Goal: Task Accomplishment & Management: Manage account settings

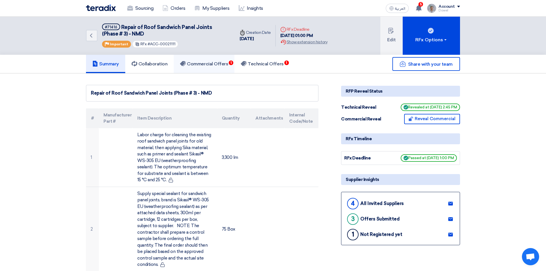
click at [217, 60] on link "Commercial Offers 1" at bounding box center [204, 64] width 61 height 18
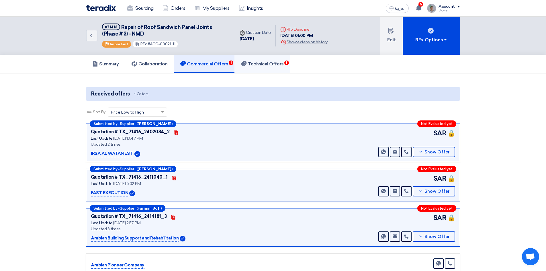
click at [275, 60] on link "Technical Offers 1" at bounding box center [261, 64] width 55 height 18
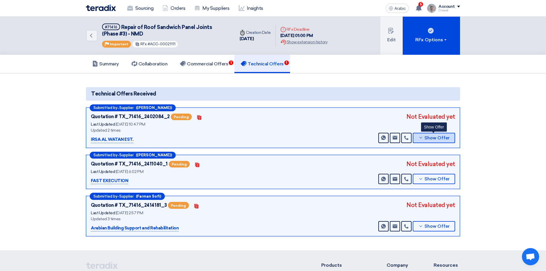
click at [436, 137] on font "Show Offer" at bounding box center [436, 137] width 25 height 5
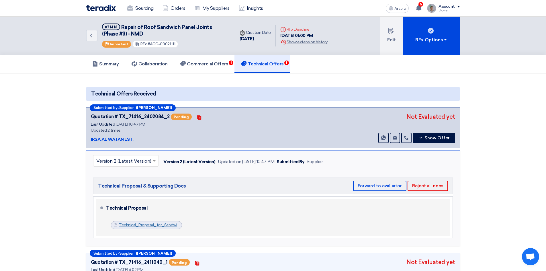
click at [165, 224] on font "Technical_Proposal_for_Sandwich__Services_Irsa_Al_watan_1758397434513.pdf" at bounding box center [193, 224] width 149 height 5
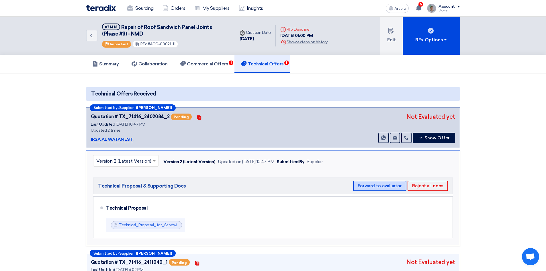
click at [377, 187] on font "Forward to evaluator" at bounding box center [379, 185] width 44 height 5
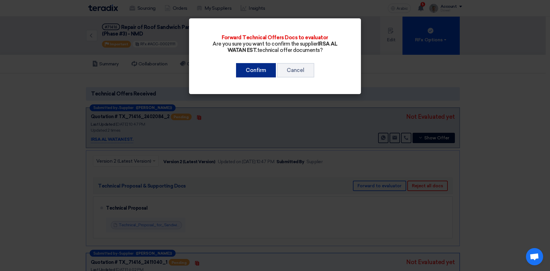
click at [259, 69] on font "Confirm" at bounding box center [256, 70] width 20 height 6
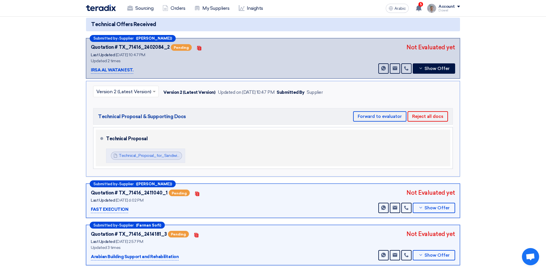
scroll to position [86, 0]
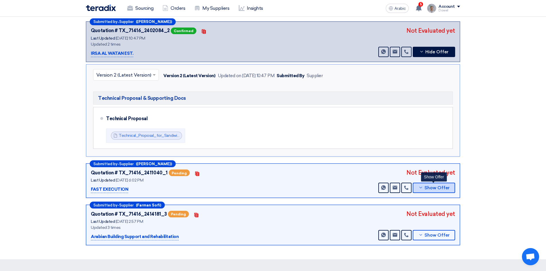
click at [430, 189] on font "Show Offer" at bounding box center [436, 187] width 25 height 5
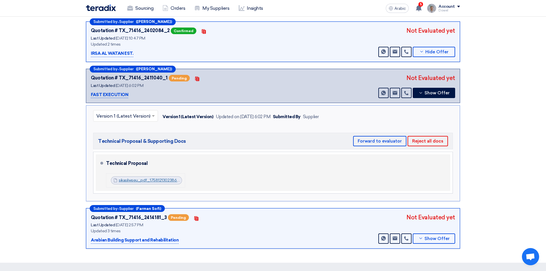
click at [156, 179] on font "sikasilwseu_pdf_1758121302386.pdf" at bounding box center [151, 180] width 65 height 5
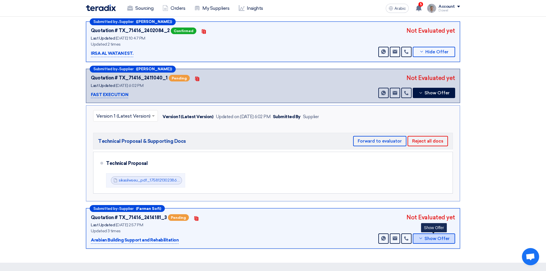
click at [428, 239] on font "Show Offer" at bounding box center [436, 238] width 25 height 5
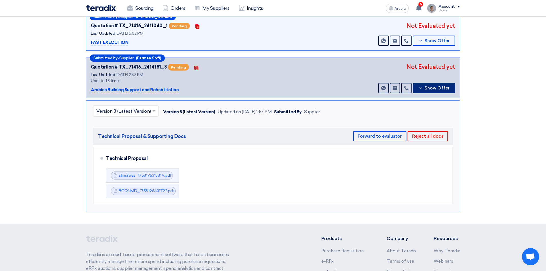
scroll to position [143, 0]
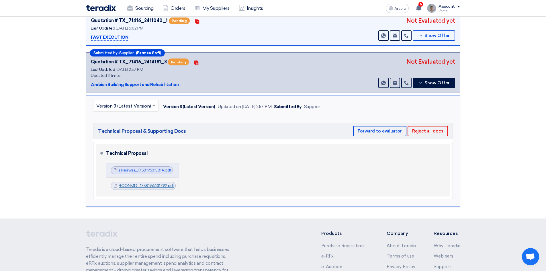
click at [135, 184] on font "BOQNMD_1758196631792.pdf" at bounding box center [147, 185] width 56 height 5
click at [153, 171] on font "sikasilwss_1758195315814.pdf" at bounding box center [145, 170] width 53 height 5
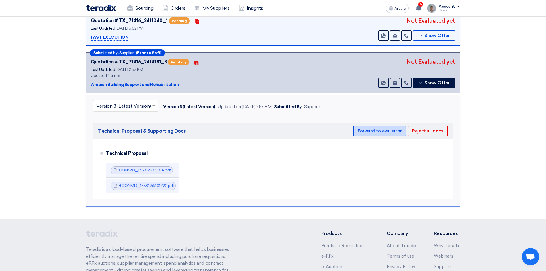
click at [375, 133] on button "Forward to evaluator" at bounding box center [379, 131] width 53 height 10
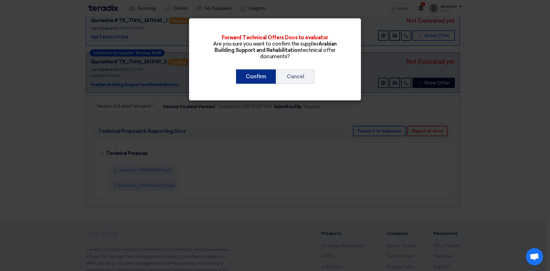
click at [257, 77] on font "Confirm" at bounding box center [256, 76] width 20 height 6
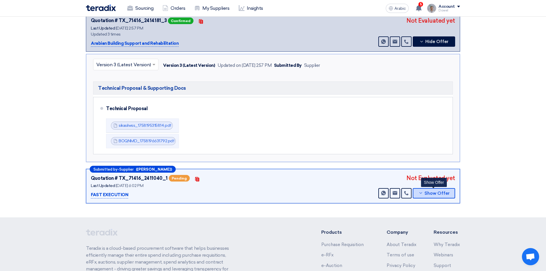
click at [428, 195] on font "Show Offer" at bounding box center [436, 192] width 25 height 5
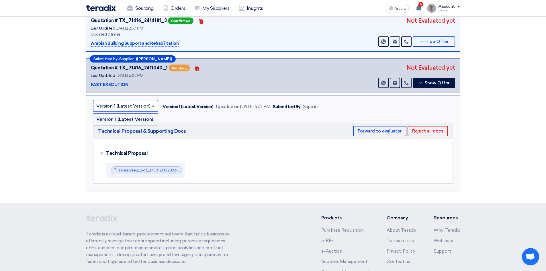
click at [145, 102] on input "text" at bounding box center [122, 106] width 53 height 9
click at [144, 106] on input "text" at bounding box center [122, 106] width 53 height 9
click at [152, 108] on span at bounding box center [153, 105] width 7 height 7
drag, startPoint x: 176, startPoint y: 115, endPoint x: 178, endPoint y: 118, distance: 3.0
click at [176, 116] on div "× Version 1 (Latest Version) Version 1 (Latest Version) Version 1 (Latest Versi…" at bounding box center [273, 143] width 374 height 96
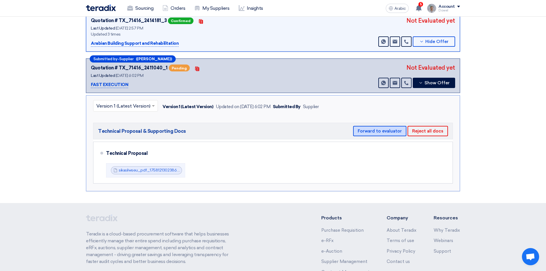
click at [372, 131] on font "Forward to evaluator" at bounding box center [379, 130] width 44 height 5
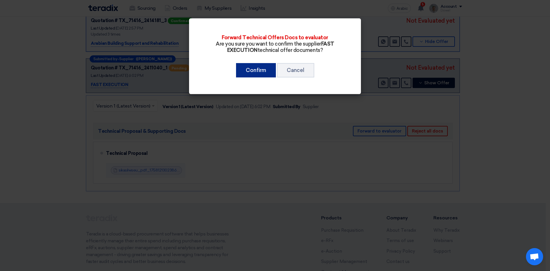
click at [252, 72] on font "Confirm" at bounding box center [256, 70] width 20 height 6
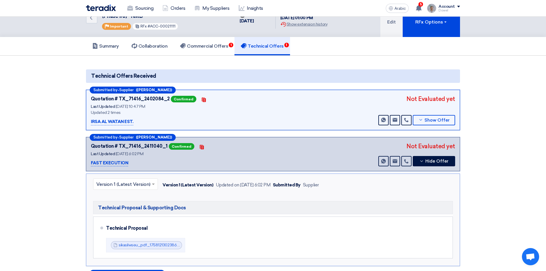
scroll to position [0, 0]
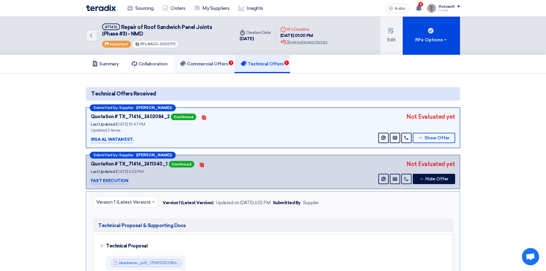
click at [214, 64] on font "Commercial Offers" at bounding box center [207, 63] width 41 height 5
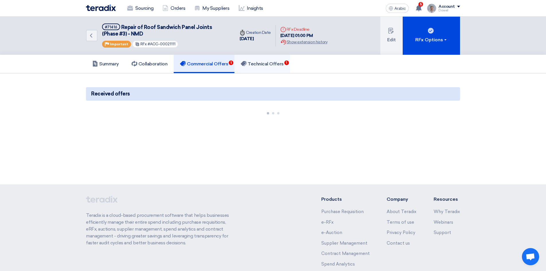
click at [260, 66] on h5 "Technical Offers 1" at bounding box center [262, 64] width 43 height 6
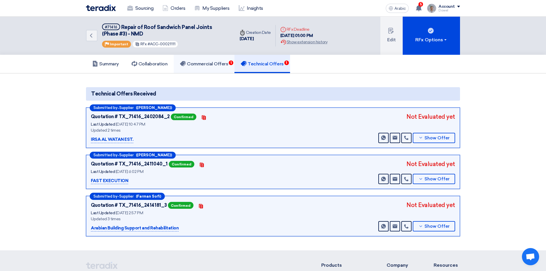
click at [211, 66] on font "Commercial Offers" at bounding box center [207, 63] width 41 height 5
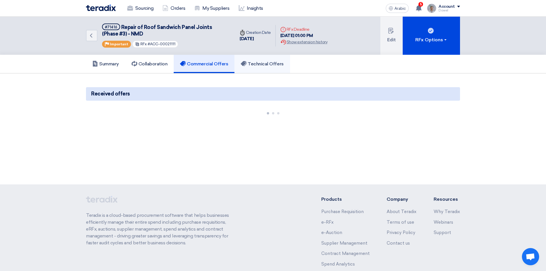
click at [263, 59] on link "Technical Offers" at bounding box center [261, 64] width 55 height 18
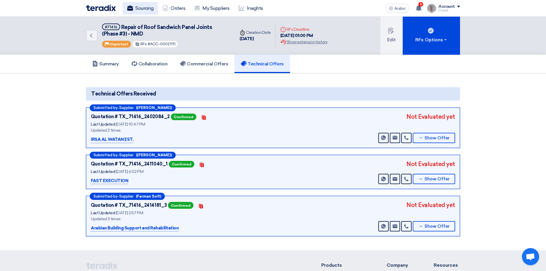
click at [137, 6] on font "Sourcing" at bounding box center [144, 7] width 18 height 5
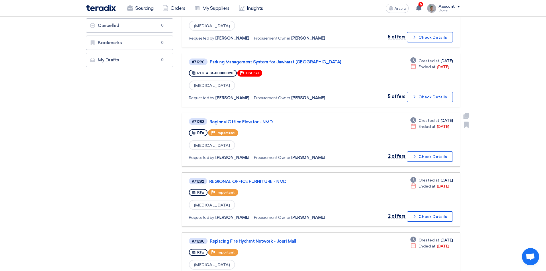
scroll to position [200, 0]
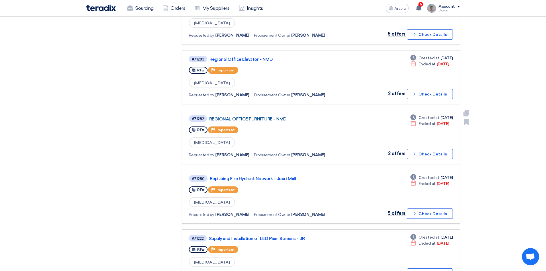
click at [247, 120] on font "REGIONAL OFFICE FURNITURE - NMD" at bounding box center [247, 118] width 77 height 5
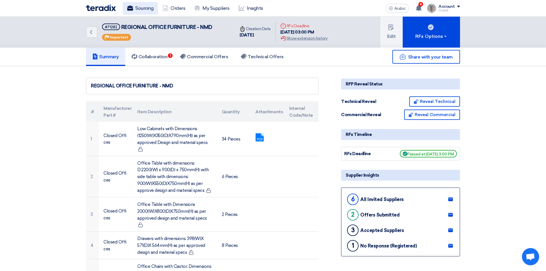
click at [148, 6] on font "Sourcing" at bounding box center [144, 7] width 18 height 5
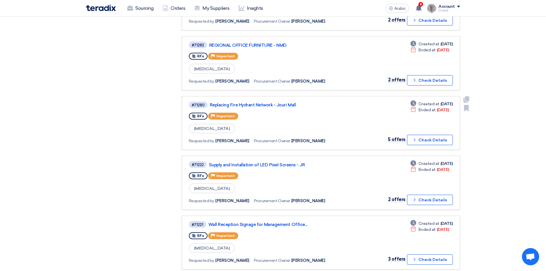
scroll to position [279, 0]
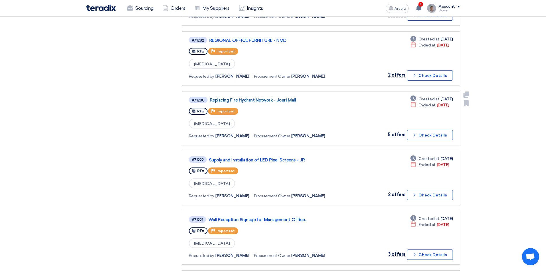
click at [260, 101] on font "Replacing Fire Hydrant Network - Jouri Mall" at bounding box center [253, 99] width 86 height 5
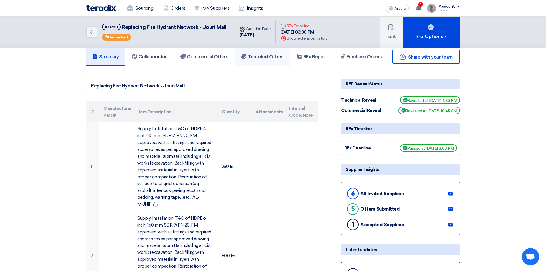
click at [271, 58] on font "Technical Offers" at bounding box center [265, 56] width 36 height 5
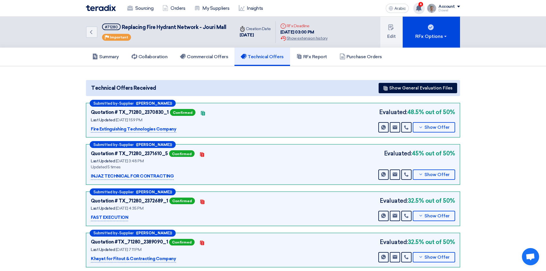
click at [422, 5] on font "4" at bounding box center [420, 4] width 3 height 4
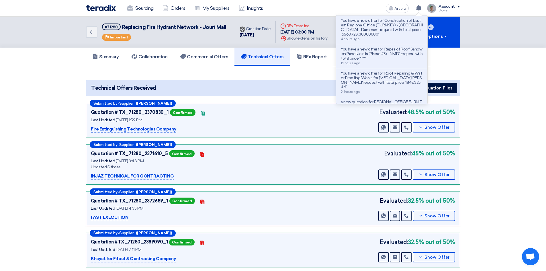
click at [339, 7] on div "Sourcing Orders My Suppliers Insights Arabic A You have a new offer for 'Constr…" at bounding box center [273, 8] width 382 height 16
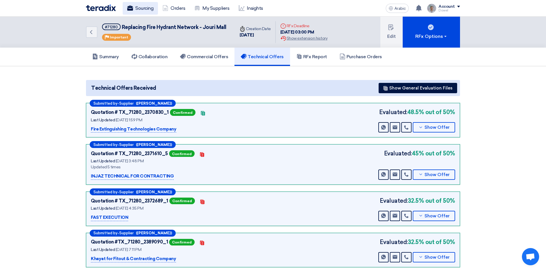
click at [144, 8] on font "Sourcing" at bounding box center [144, 7] width 18 height 5
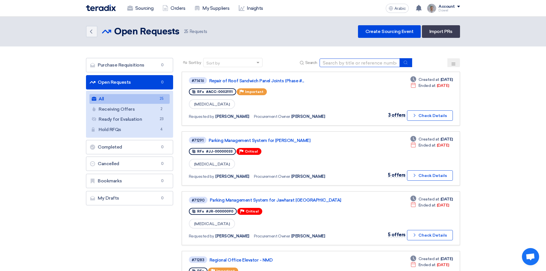
click at [338, 66] on input at bounding box center [359, 62] width 80 height 9
type input "regional"
click at [403, 62] on button "submit" at bounding box center [405, 62] width 13 height 9
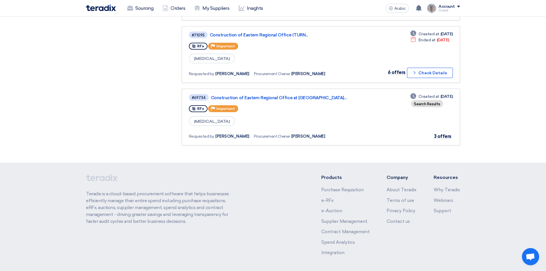
scroll to position [172, 0]
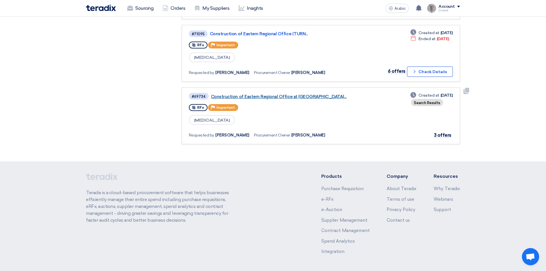
click at [263, 95] on font "Construction of Eastern Regional Office at [GEOGRAPHIC_DATA]..." at bounding box center [278, 96] width 135 height 5
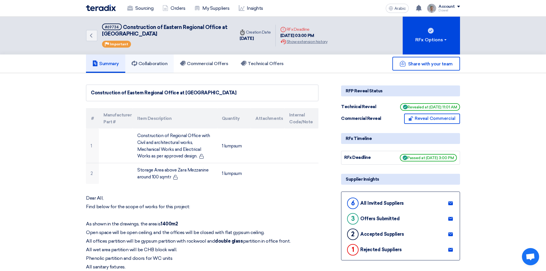
click at [156, 66] on h5 "Collaboration" at bounding box center [149, 64] width 36 height 6
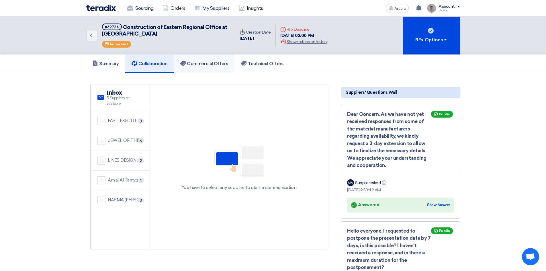
click at [204, 62] on font "Commercial Offers" at bounding box center [207, 63] width 41 height 5
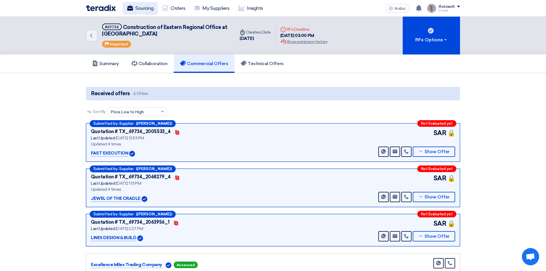
click at [142, 7] on font "Sourcing" at bounding box center [144, 7] width 18 height 5
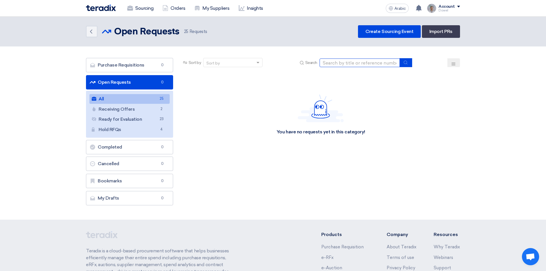
click at [337, 64] on input at bounding box center [359, 62] width 80 height 9
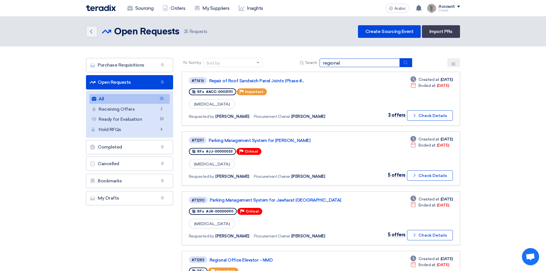
type input "regional"
click at [406, 65] on button "submit" at bounding box center [405, 62] width 13 height 9
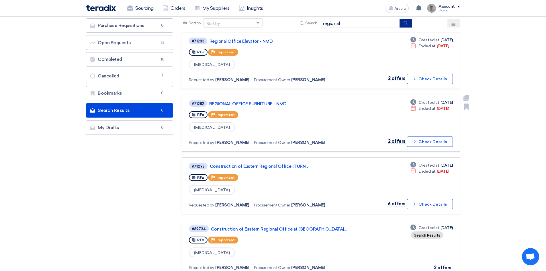
scroll to position [57, 0]
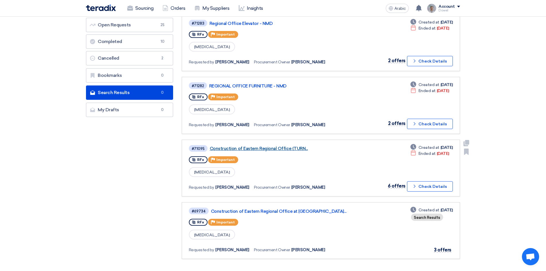
click at [265, 147] on font "Construction of Eastern Regional Office (TURN..." at bounding box center [259, 148] width 98 height 5
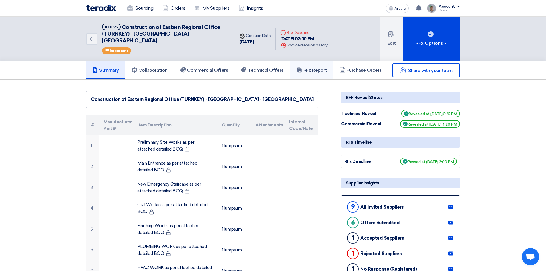
click at [312, 67] on font "RFx Report" at bounding box center [315, 69] width 24 height 5
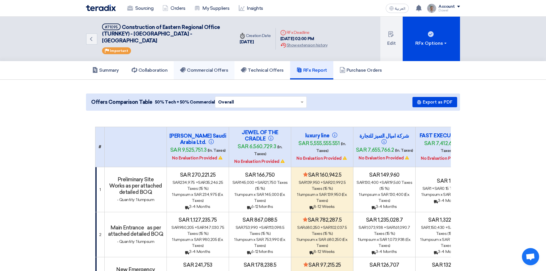
click at [208, 67] on h5 "Commercial Offers" at bounding box center [204, 70] width 48 height 6
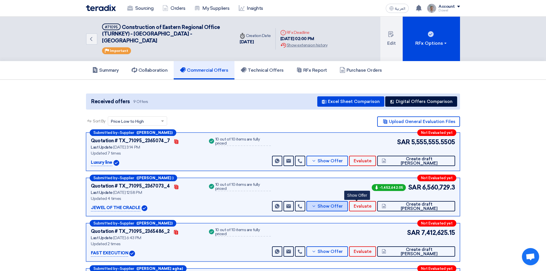
click at [348, 204] on button "Show Offer" at bounding box center [327, 206] width 42 height 10
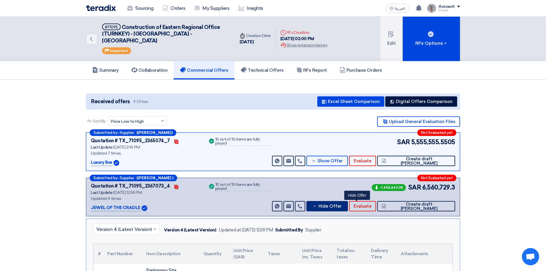
click at [341, 204] on span "Hide Offer" at bounding box center [329, 206] width 23 height 4
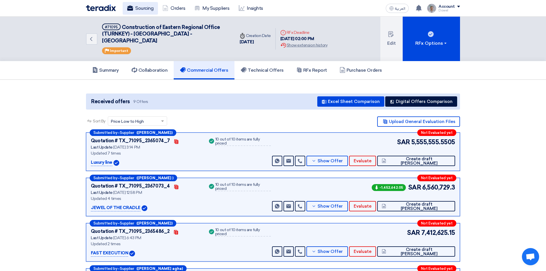
click at [150, 5] on link "Sourcing" at bounding box center [140, 8] width 35 height 13
